Goal: Answer question/provide support: Share knowledge or assist other users

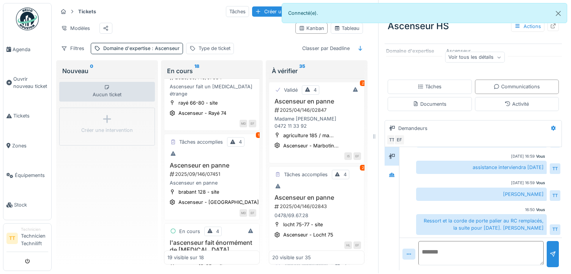
scroll to position [1049, 0]
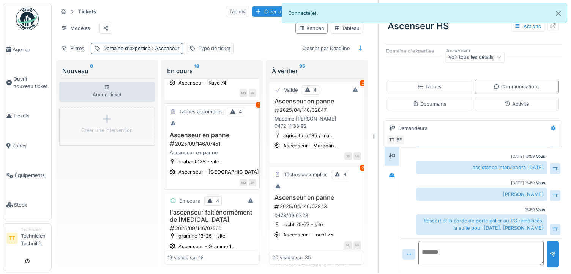
click at [208, 132] on h3 "Ascenseur en panne" at bounding box center [211, 135] width 89 height 7
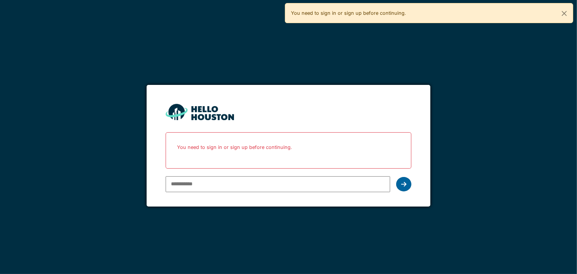
type input "**********"
click at [405, 187] on div at bounding box center [403, 184] width 15 height 14
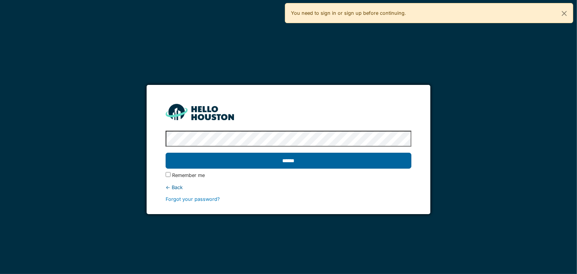
click at [289, 162] on input "******" at bounding box center [289, 161] width 246 height 16
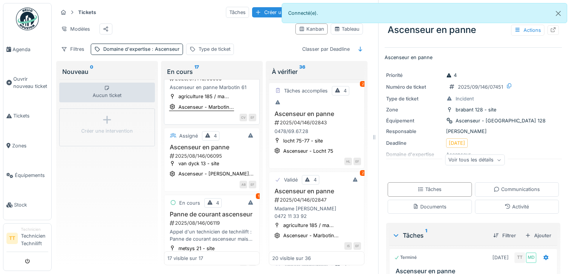
scroll to position [228, 0]
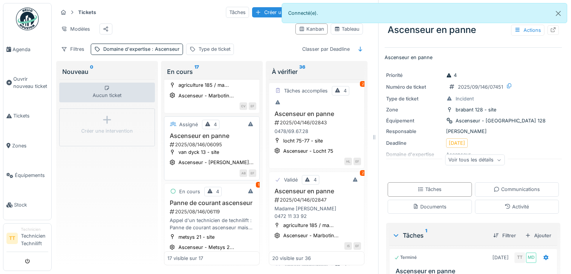
click at [209, 138] on h3 "Ascenseur en panne" at bounding box center [211, 135] width 89 height 7
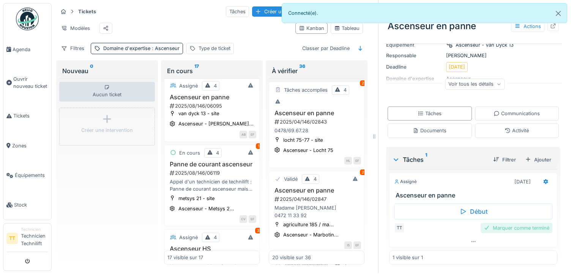
scroll to position [6, 0]
click at [505, 128] on icon at bounding box center [508, 130] width 6 height 5
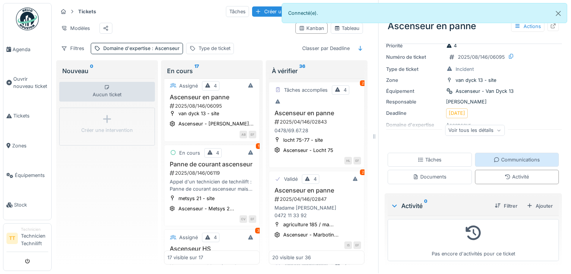
click at [495, 157] on div "Communications" at bounding box center [517, 159] width 46 height 7
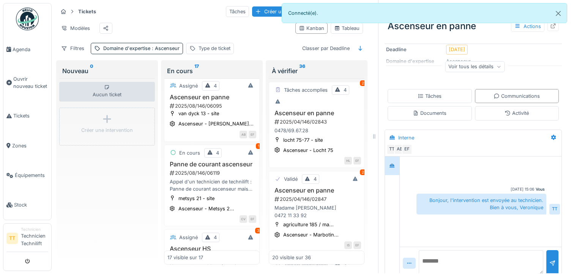
scroll to position [95, 0]
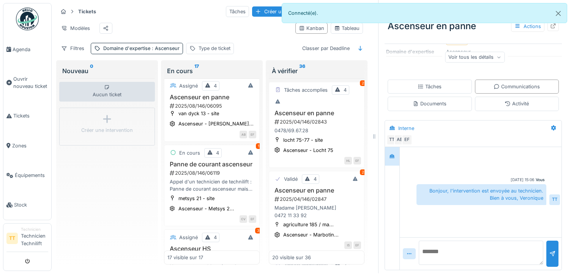
click at [462, 241] on textarea at bounding box center [481, 253] width 125 height 24
type textarea "*"
type textarea "**********"
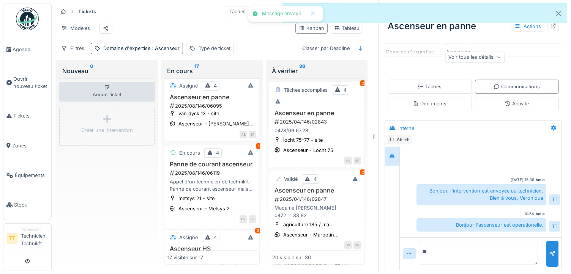
type textarea "*"
type textarea "*********"
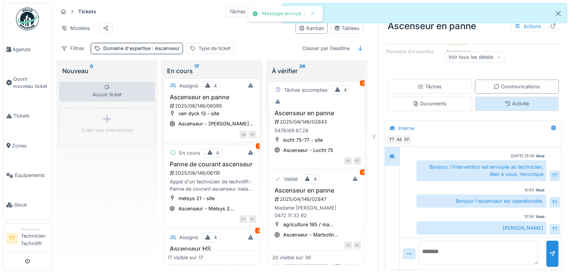
click at [492, 97] on div "Activité" at bounding box center [517, 104] width 84 height 14
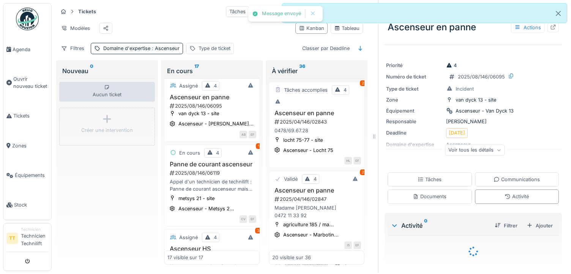
scroll to position [22, 0]
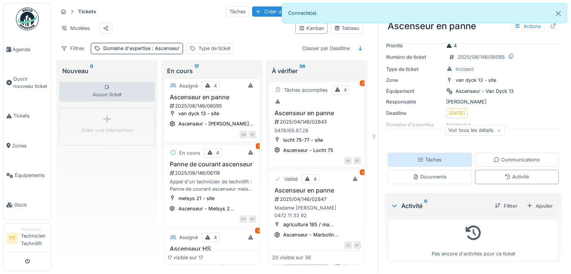
click at [439, 160] on div "Tâches" at bounding box center [430, 160] width 84 height 14
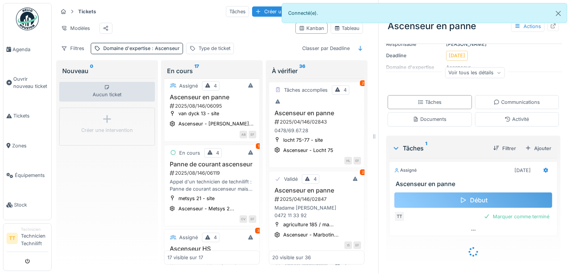
scroll to position [68, 0]
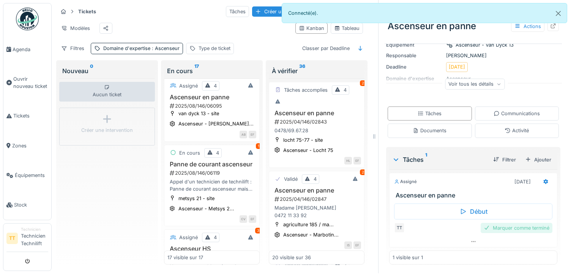
click at [495, 224] on div "Marquer comme terminé" at bounding box center [517, 228] width 72 height 10
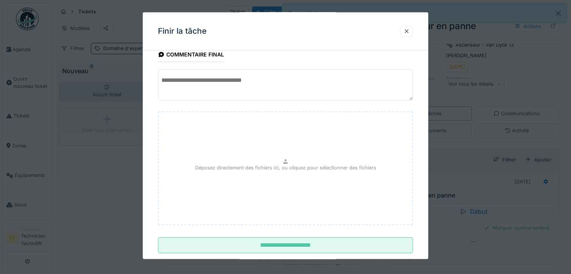
scroll to position [30, 0]
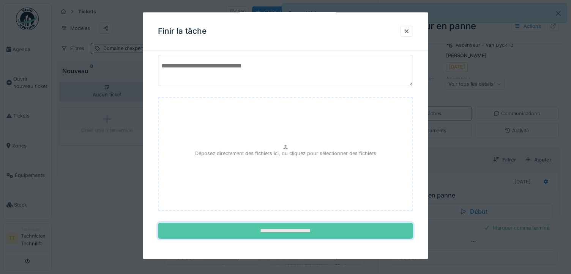
click at [328, 228] on input "**********" at bounding box center [285, 231] width 255 height 16
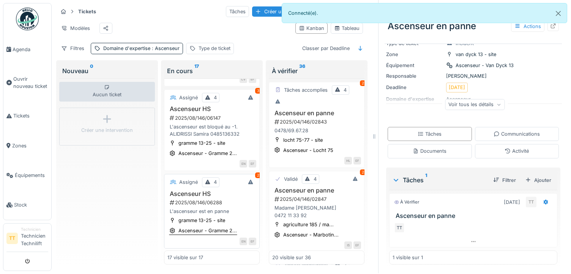
scroll to position [456, 0]
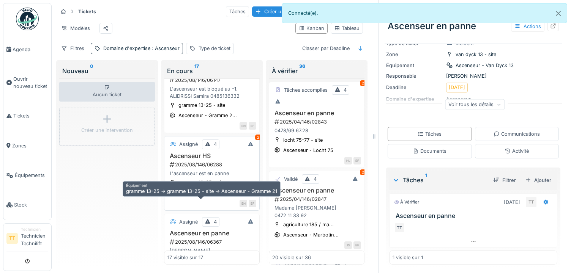
click at [200, 197] on div "Ascenseur - Gramme 2..." at bounding box center [207, 192] width 58 height 7
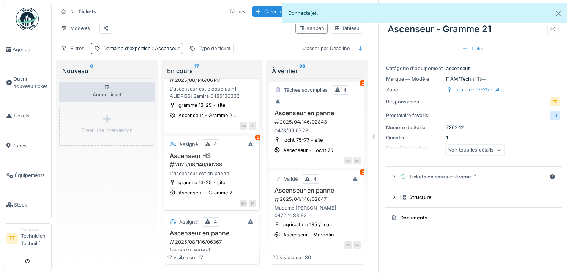
click at [184, 166] on div "2025/08/146/06288" at bounding box center [212, 164] width 87 height 7
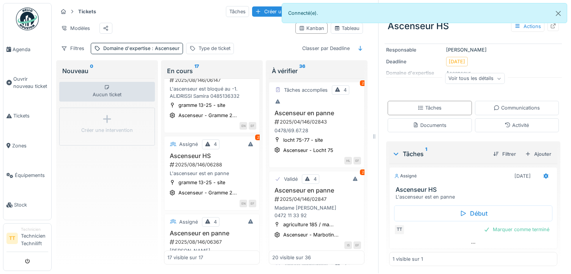
scroll to position [82, 0]
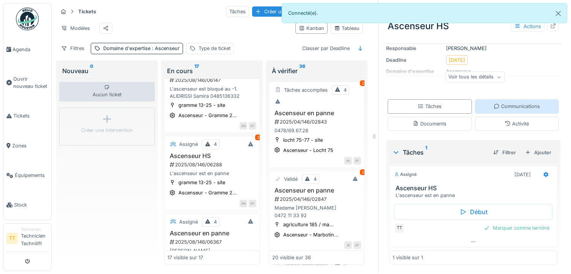
click at [502, 105] on div "Communications" at bounding box center [517, 106] width 84 height 14
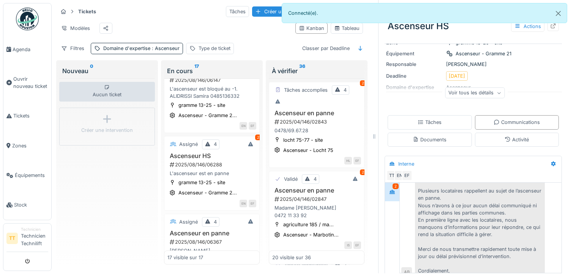
scroll to position [102, 0]
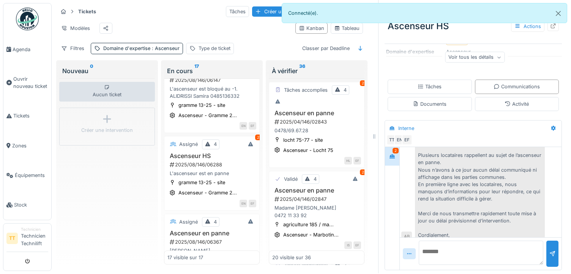
click at [472, 243] on textarea at bounding box center [481, 253] width 125 height 24
type textarea "**********"
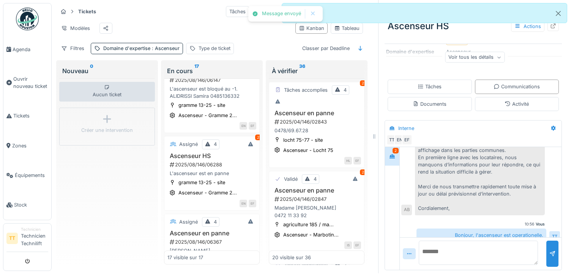
click at [479, 229] on div "Bonjour, l'ascenseur est operationelle." at bounding box center [481, 235] width 130 height 13
click at [482, 229] on div "Bonjour, l'ascenseur est operationelle." at bounding box center [481, 235] width 130 height 13
drag, startPoint x: 482, startPoint y: 222, endPoint x: 464, endPoint y: 257, distance: 38.9
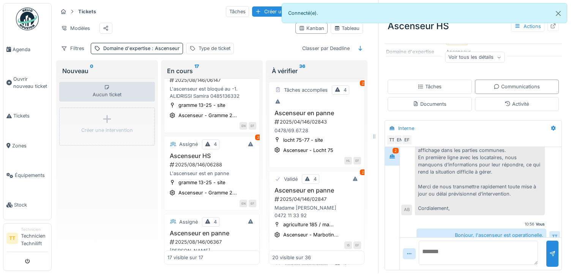
click at [464, 257] on textarea at bounding box center [478, 253] width 119 height 24
click at [467, 249] on textarea at bounding box center [478, 253] width 119 height 24
type textarea "*********"
click at [555, 247] on div "Ticket Assigné Ascenseur HS Actions L'ascenseur est en panne Priorité 4 Numéro …" at bounding box center [473, 136] width 190 height 274
click at [546, 249] on div at bounding box center [552, 254] width 12 height 26
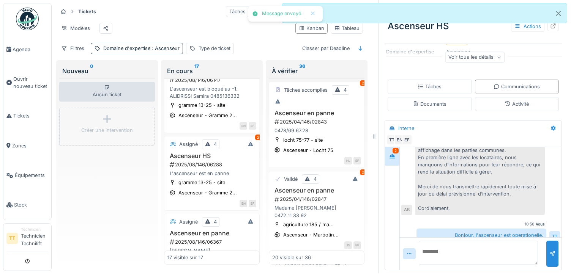
scroll to position [172, 0]
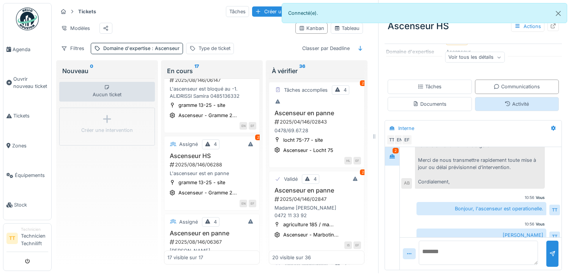
click at [492, 97] on div "Activité" at bounding box center [517, 104] width 84 height 14
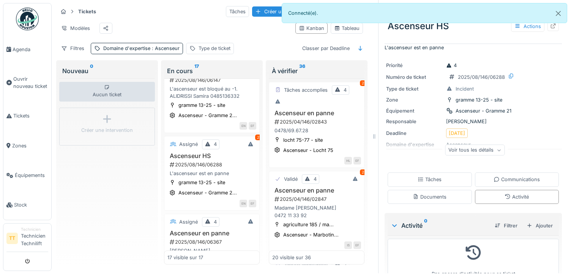
scroll to position [29, 0]
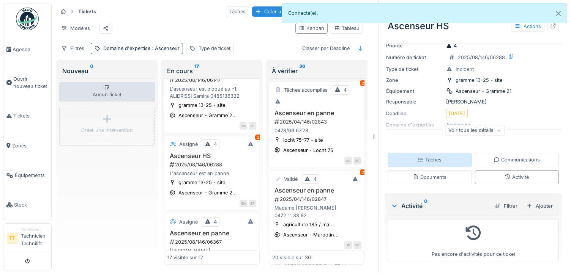
click at [443, 153] on div "Tâches" at bounding box center [430, 160] width 84 height 14
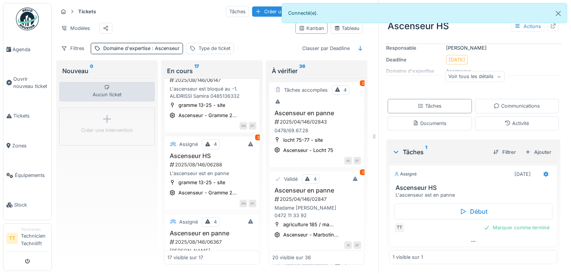
scroll to position [82, 0]
click at [509, 226] on div "Marquer comme terminé" at bounding box center [517, 228] width 72 height 10
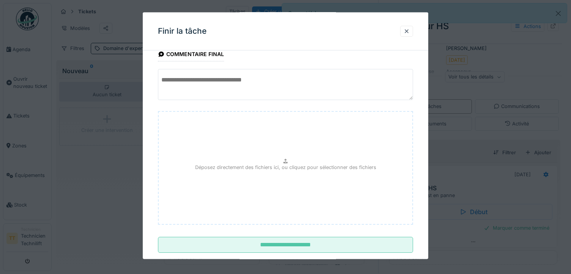
scroll to position [30, 0]
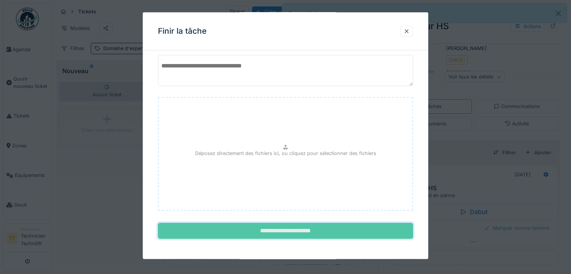
click at [328, 233] on input "**********" at bounding box center [285, 231] width 255 height 16
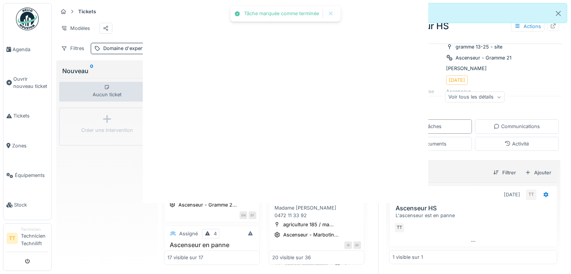
scroll to position [0, 0]
click at [350, 232] on div at bounding box center [285, 137] width 571 height 274
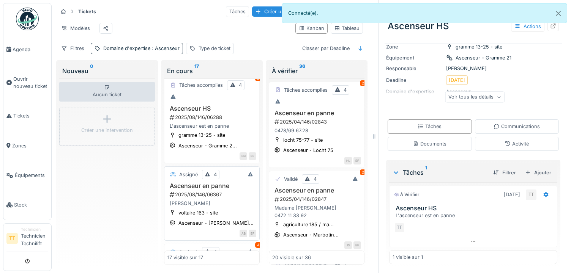
scroll to position [531, 0]
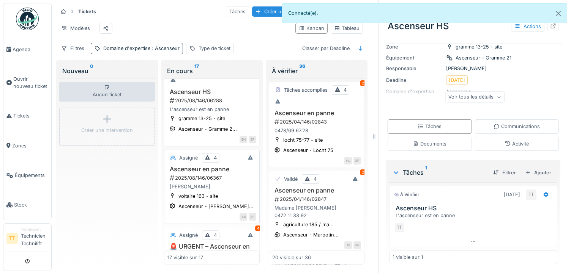
click at [209, 205] on div "voltaire 163 - site Ascenseur - Voltaire..." at bounding box center [211, 201] width 89 height 18
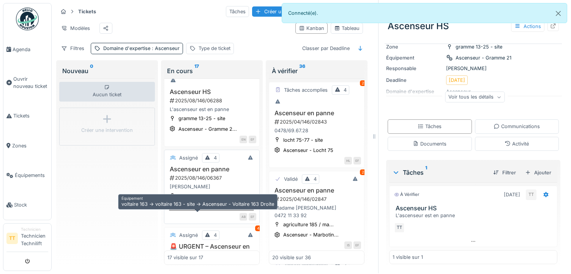
click at [209, 208] on div "Ascenseur - [PERSON_NAME]..." at bounding box center [215, 206] width 75 height 7
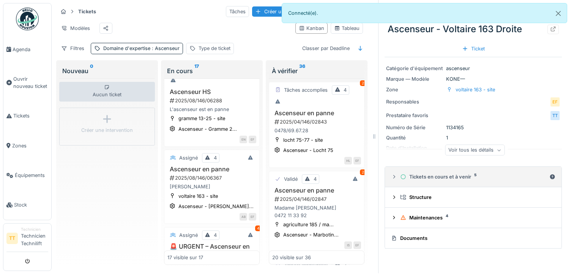
click at [419, 173] on div "Tickets en cours et à venir 5" at bounding box center [473, 176] width 146 height 7
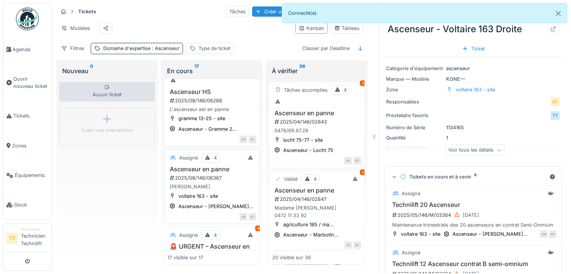
click at [189, 173] on h3 "Ascenseur en panne" at bounding box center [211, 169] width 89 height 7
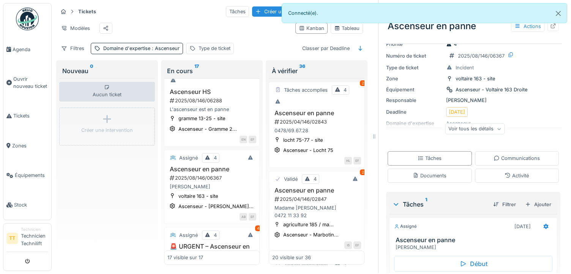
scroll to position [76, 0]
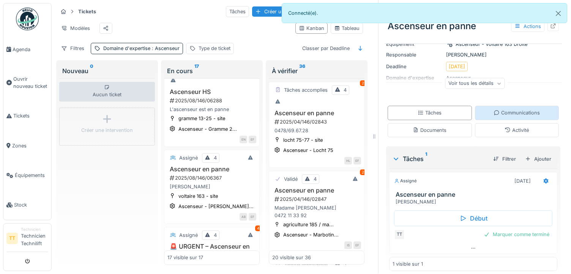
click at [498, 109] on div "Communications" at bounding box center [517, 112] width 46 height 7
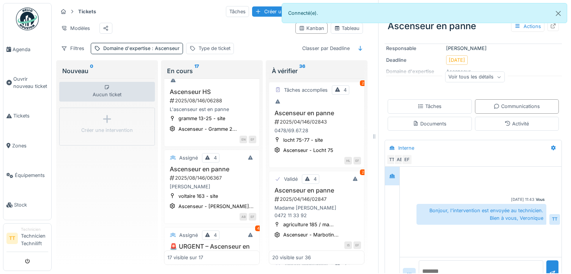
click at [466, 261] on textarea at bounding box center [481, 273] width 125 height 24
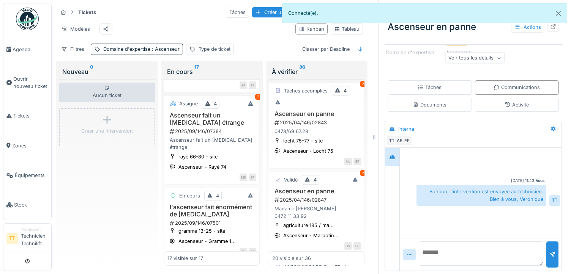
scroll to position [911, 0]
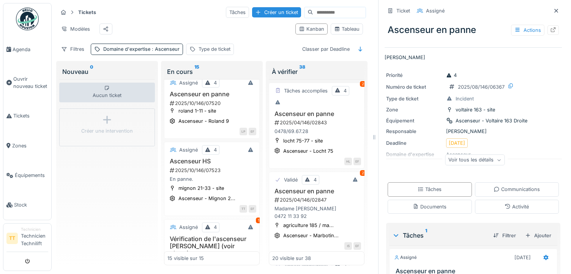
scroll to position [1135, 0]
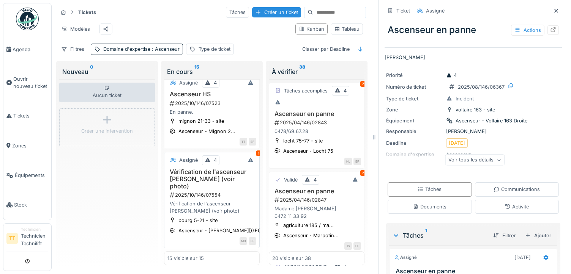
click at [207, 171] on h3 "Vérification de l'ascenseur [PERSON_NAME] (voir photo)" at bounding box center [211, 180] width 89 height 22
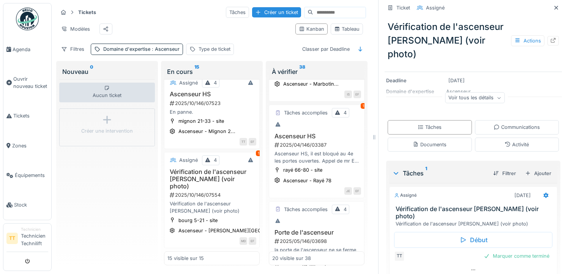
scroll to position [96, 0]
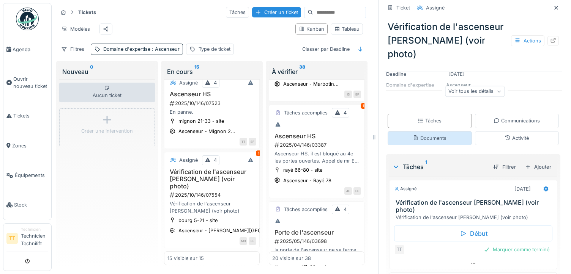
click at [437, 131] on div "Documents" at bounding box center [430, 138] width 84 height 14
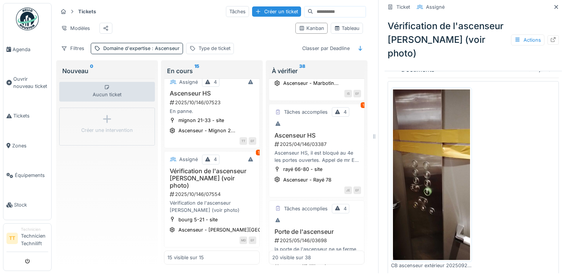
scroll to position [197, 0]
